Goal: Task Accomplishment & Management: Use online tool/utility

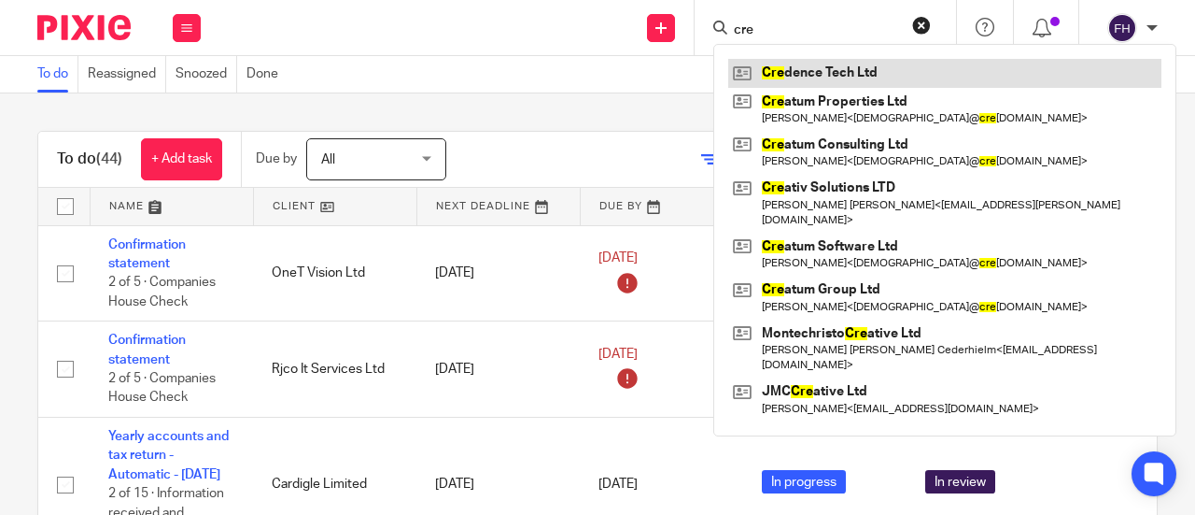
type input "cre"
click at [792, 77] on link at bounding box center [944, 73] width 433 height 28
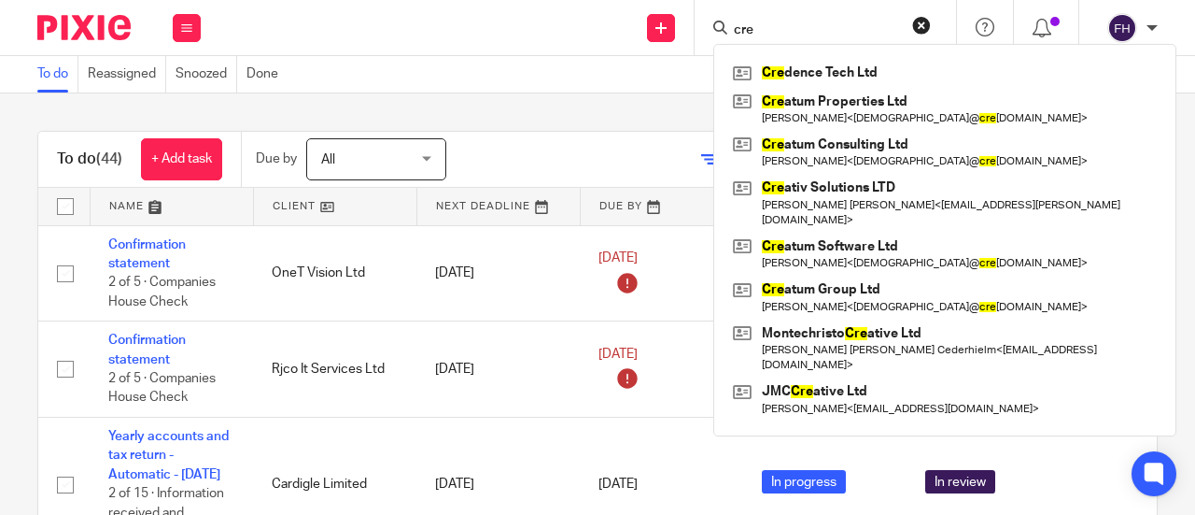
click at [475, 3] on div "Send new email Create task Add client cre Cre dence Tech Ltd Cre atum Propertie…" at bounding box center [707, 27] width 976 height 55
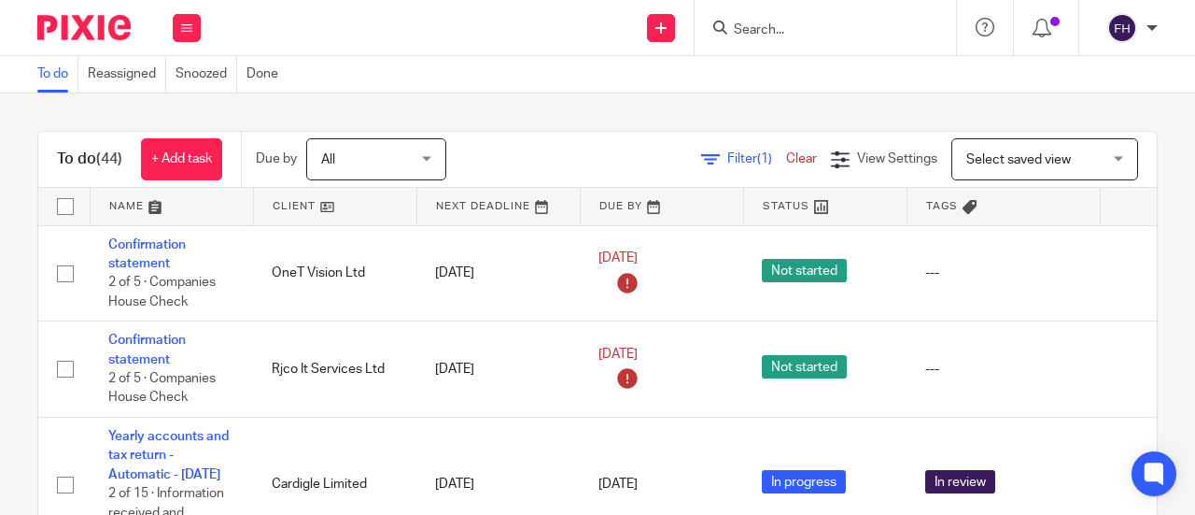
click at [475, 3] on div "Send new email Create task Add client Get Support Contact Support Help Document…" at bounding box center [707, 27] width 976 height 55
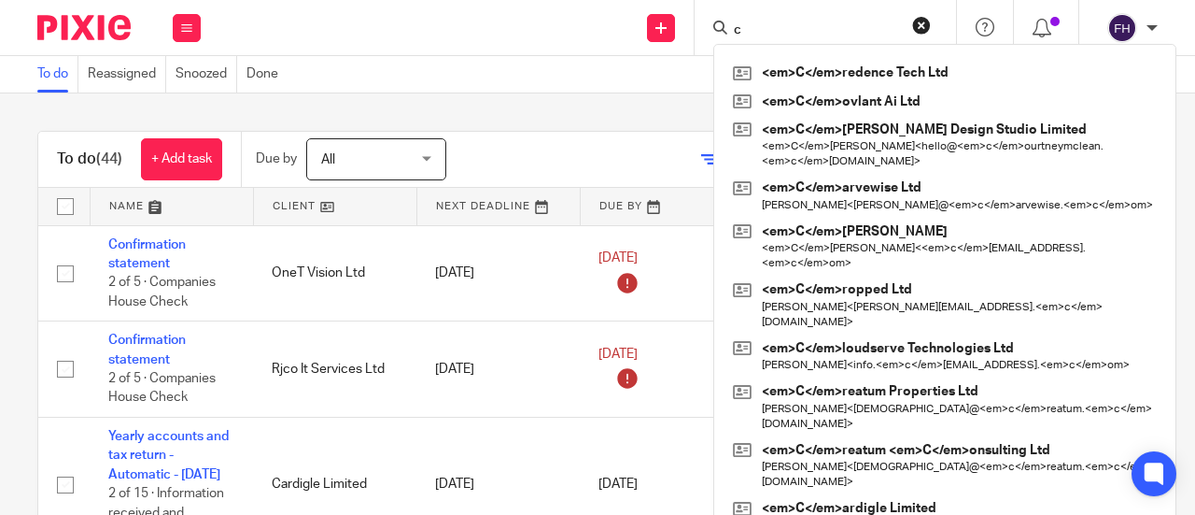
click at [771, 35] on input "c" at bounding box center [816, 30] width 168 height 17
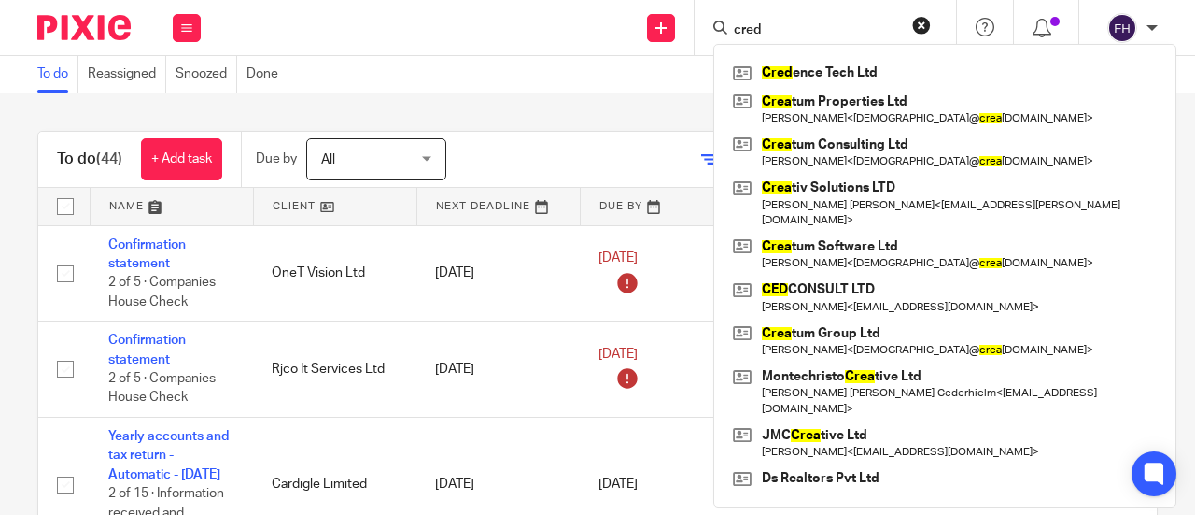
type input "cred"
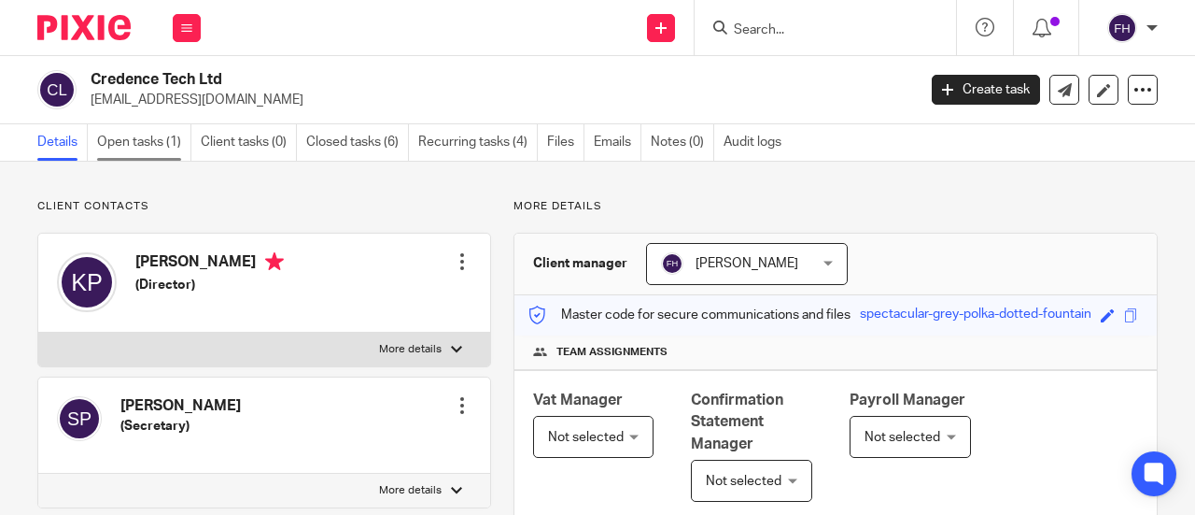
click at [168, 143] on link "Open tasks (1)" at bounding box center [144, 142] width 94 height 36
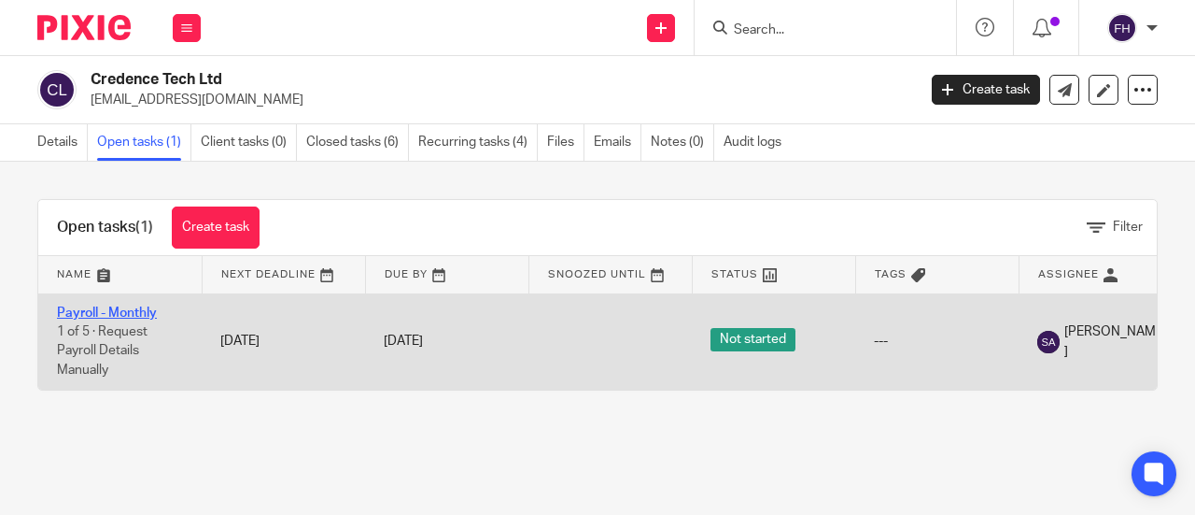
click at [103, 306] on link "Payroll - Monthly" at bounding box center [107, 312] width 100 height 13
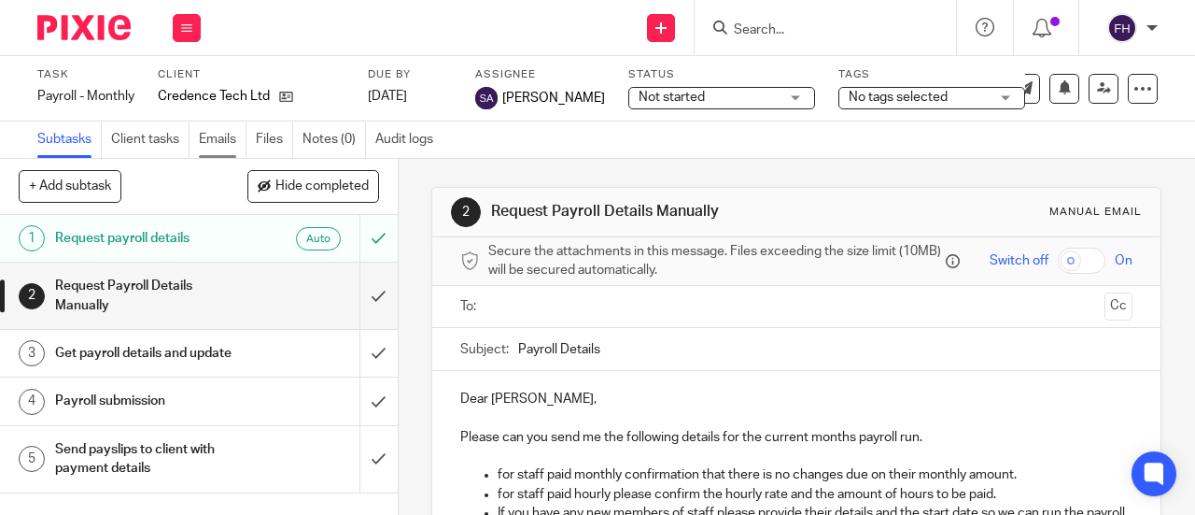
click at [211, 132] on link "Emails" at bounding box center [223, 139] width 48 height 36
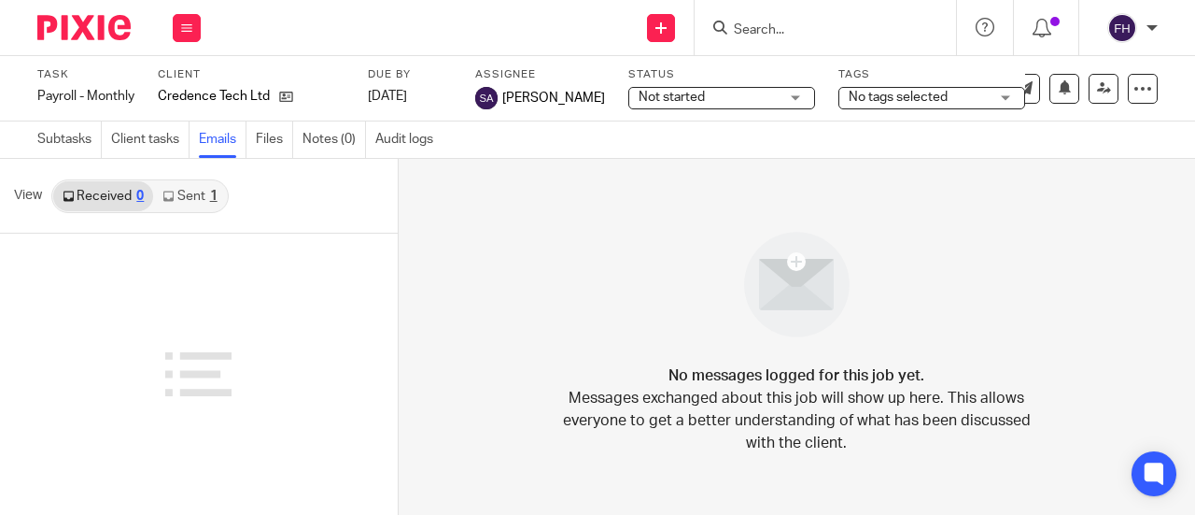
click at [183, 201] on link "Sent 1" at bounding box center [189, 196] width 73 height 30
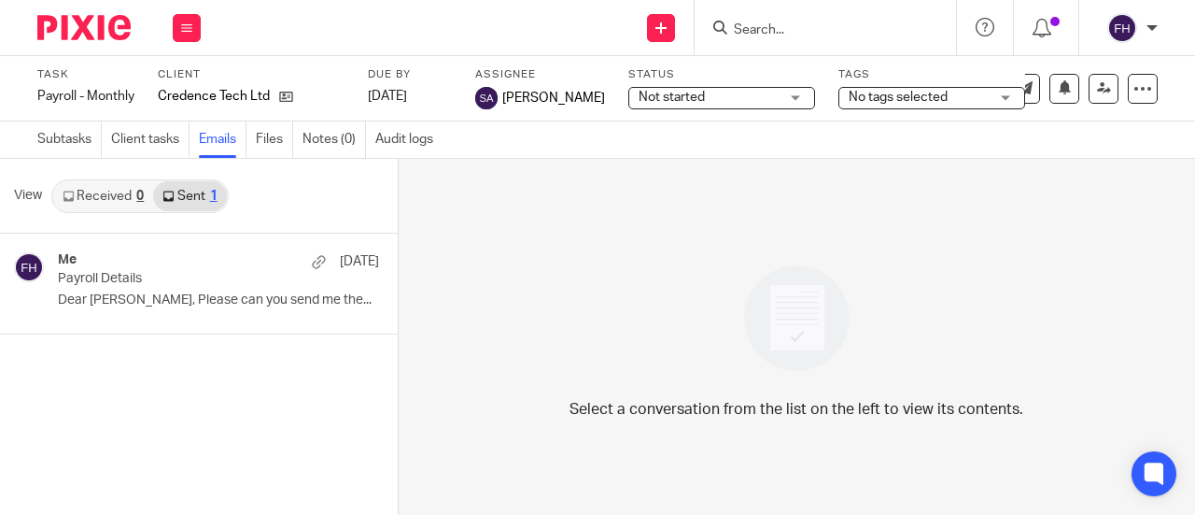
click at [91, 203] on link "Received 0" at bounding box center [103, 196] width 100 height 30
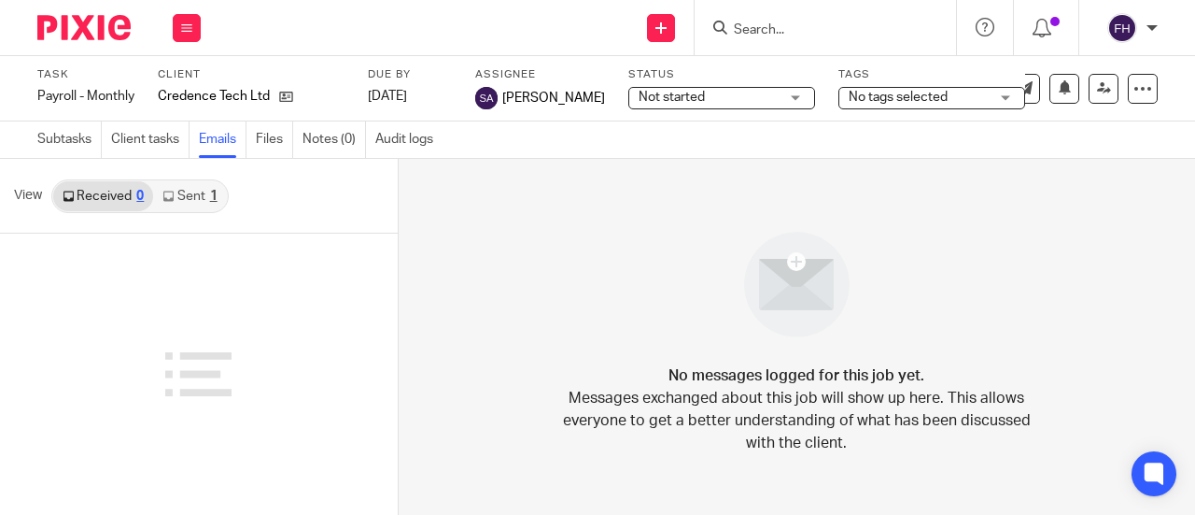
click at [193, 193] on link "Sent 1" at bounding box center [189, 196] width 73 height 30
